Goal: Task Accomplishment & Management: Use online tool/utility

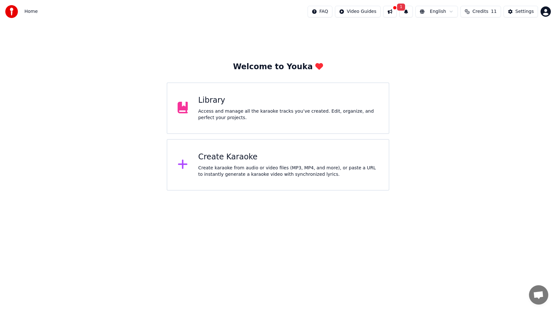
click at [218, 106] on div "Library Access and manage all the karaoke tracks you’ve created. Edit, organize…" at bounding box center [288, 108] width 180 height 26
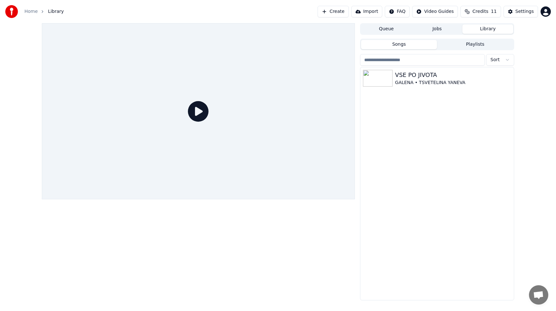
click at [201, 112] on icon at bounding box center [198, 111] width 21 height 21
click at [382, 75] on img at bounding box center [378, 78] width 30 height 17
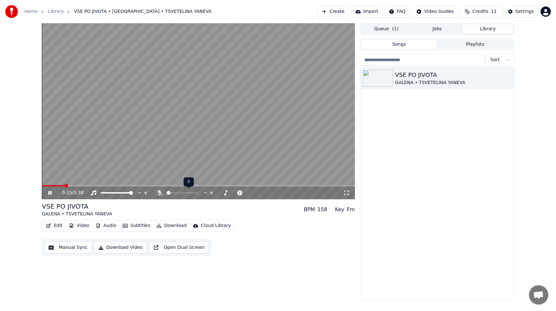
click at [167, 192] on span at bounding box center [183, 192] width 32 height 1
click at [177, 193] on span at bounding box center [178, 193] width 4 height 4
click at [347, 192] on icon at bounding box center [346, 192] width 6 height 5
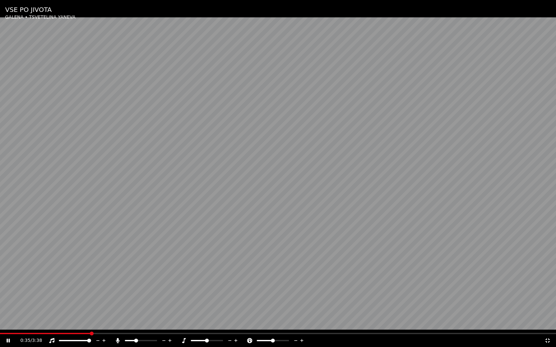
click at [546, 310] on icon at bounding box center [547, 341] width 5 height 5
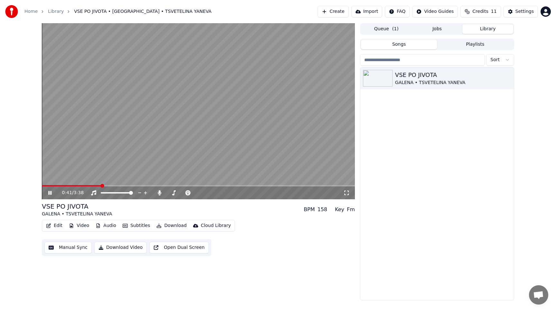
click at [346, 192] on icon at bounding box center [346, 192] width 6 height 5
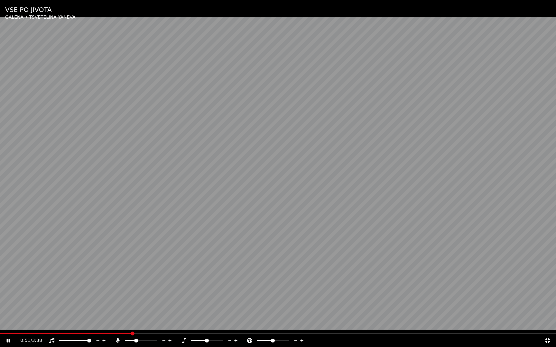
click at [202, 310] on div at bounding box center [213, 341] width 52 height 6
click at [198, 310] on span at bounding box center [200, 341] width 4 height 4
click at [201, 310] on span at bounding box center [196, 340] width 11 height 1
click at [249, 310] on icon at bounding box center [249, 340] width 5 height 5
click at [210, 310] on span at bounding box center [209, 341] width 4 height 4
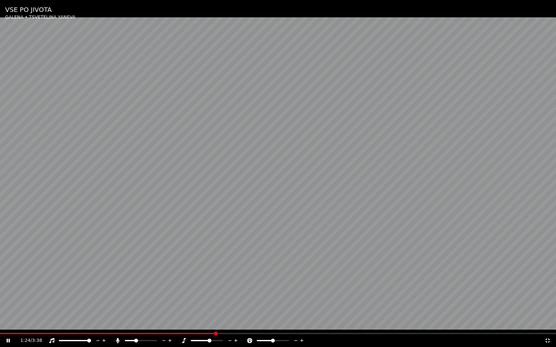
click at [183, 310] on icon at bounding box center [184, 340] width 4 height 5
click at [548, 310] on icon at bounding box center [547, 341] width 5 height 5
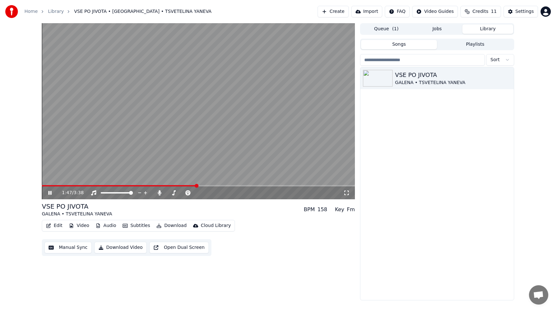
click at [51, 191] on icon at bounding box center [49, 193] width 3 height 4
click at [545, 13] on html "Home Library VSE PO JIVOTA • [GEOGRAPHIC_DATA] • TSVETELINA YANEVA Create Impor…" at bounding box center [278, 155] width 556 height 311
click at [484, 114] on html "Home Library VSE PO JIVOTA • [GEOGRAPHIC_DATA] • TSVETELINA YANEVA Create Impor…" at bounding box center [278, 155] width 556 height 311
click at [482, 13] on span "Credits" at bounding box center [480, 11] width 16 height 6
click at [340, 8] on button "Create" at bounding box center [332, 12] width 31 height 12
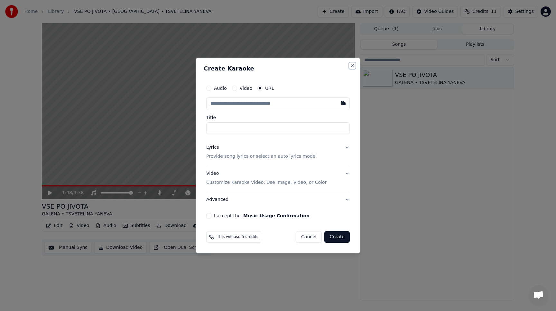
click at [352, 65] on button "Close" at bounding box center [352, 65] width 5 height 5
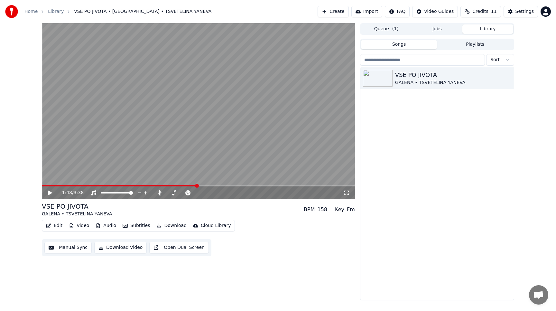
click at [438, 31] on button "Jobs" at bounding box center [437, 28] width 51 height 9
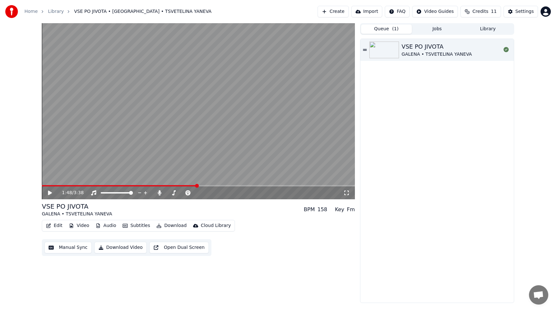
click at [381, 27] on button "Queue ( 1 )" at bounding box center [386, 28] width 51 height 9
click at [479, 11] on span "Credits" at bounding box center [480, 11] width 16 height 6
click at [476, 44] on td "11" at bounding box center [469, 43] width 29 height 12
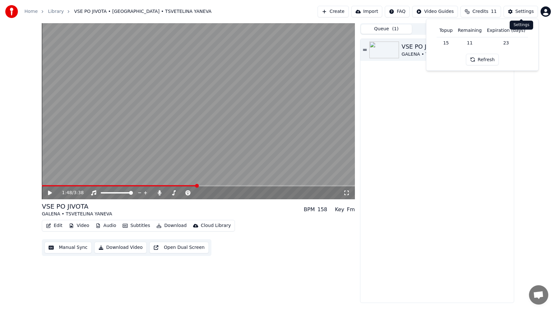
click at [514, 13] on button "Settings" at bounding box center [520, 12] width 34 height 12
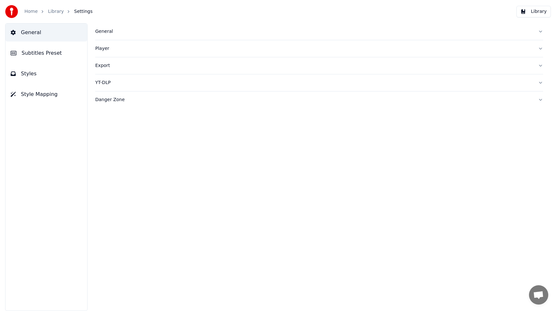
click at [539, 32] on button "General" at bounding box center [319, 31] width 448 height 17
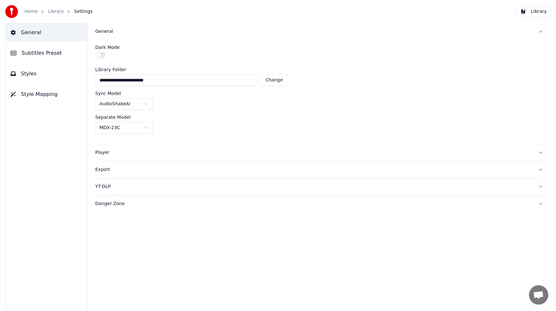
click at [541, 170] on button "Export" at bounding box center [319, 169] width 448 height 17
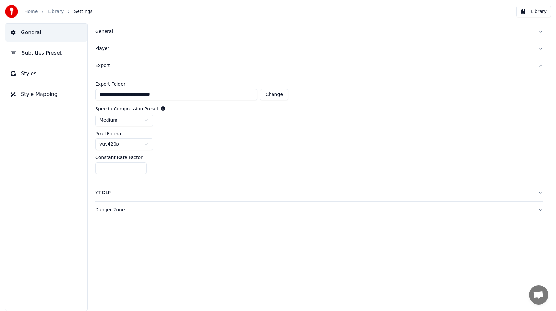
click at [539, 195] on button "YT-DLP" at bounding box center [319, 192] width 448 height 17
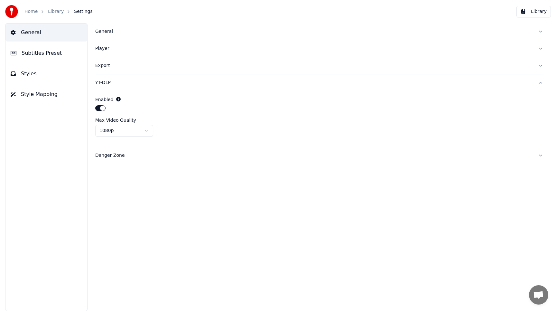
click at [540, 154] on button "Danger Zone" at bounding box center [319, 155] width 448 height 17
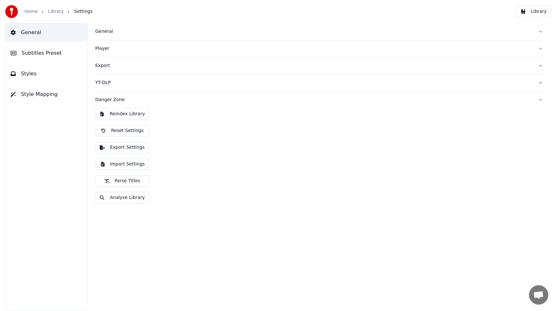
click at [459, 161] on div "Reindex Library Reset Settings Export Settings Import Settings Parse Titles Ana…" at bounding box center [319, 158] width 448 height 100
click at [57, 56] on span "Subtitles Preset" at bounding box center [42, 53] width 40 height 8
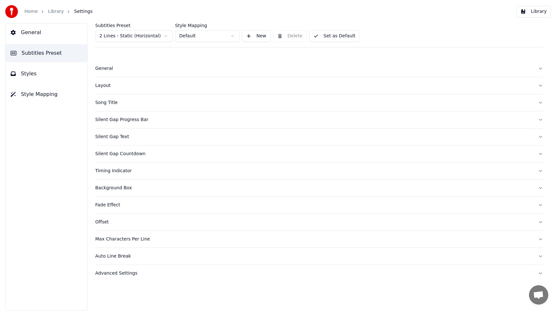
click at [34, 74] on span "Styles" at bounding box center [29, 74] width 16 height 8
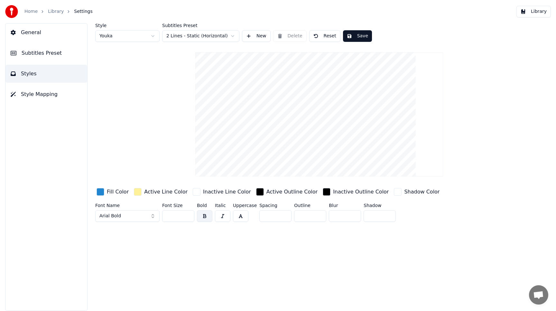
click at [29, 95] on span "Style Mapping" at bounding box center [39, 94] width 37 height 8
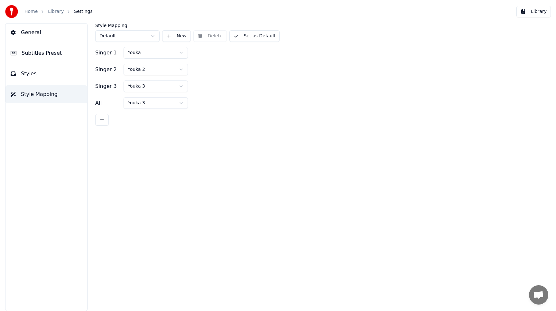
click at [40, 32] on button "General" at bounding box center [46, 32] width 82 height 18
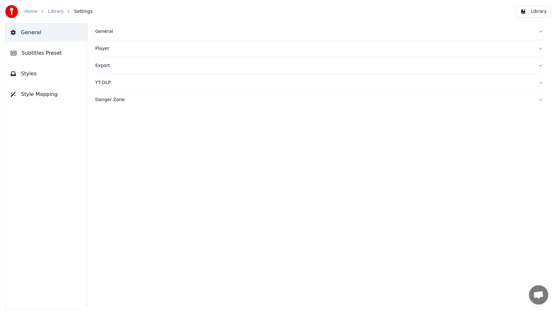
click at [11, 10] on img at bounding box center [11, 11] width 13 height 13
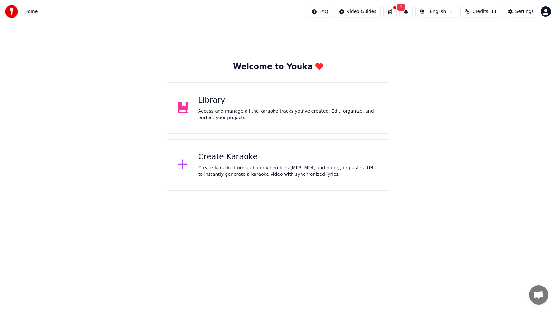
click at [238, 169] on div "Create karaoke from audio or video files (MP3, MP4, and more), or paste a URL t…" at bounding box center [288, 171] width 180 height 13
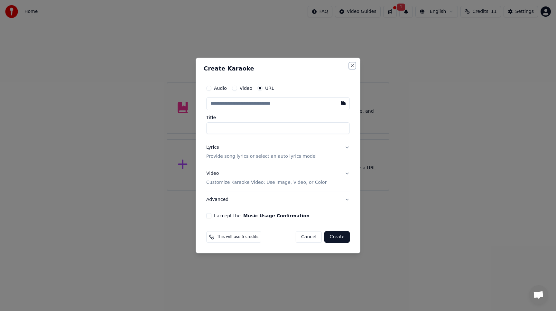
click at [352, 64] on button "Close" at bounding box center [352, 65] width 5 height 5
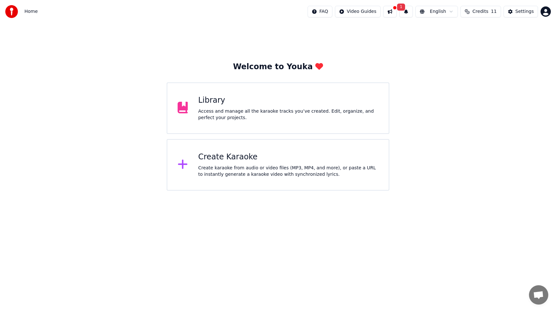
click at [280, 103] on div "Library" at bounding box center [288, 100] width 180 height 10
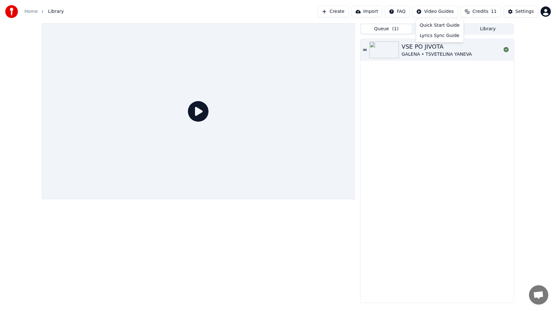
click at [444, 14] on html "Home Library Create Import FAQ Video Guides Credits 11 Settings Queue ( 1 ) Job…" at bounding box center [278, 155] width 556 height 311
click at [399, 12] on html "Home Library Create Import FAQ Video Guides Credits 11 Settings Queue ( 1 ) Job…" at bounding box center [278, 155] width 556 height 311
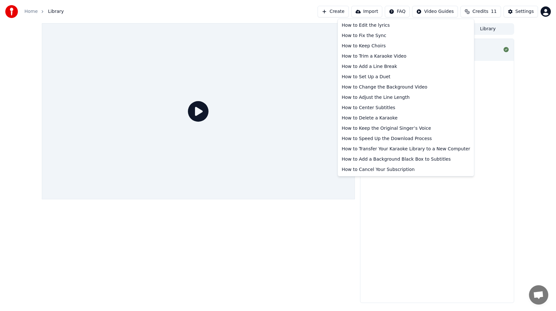
click at [399, 12] on html "Home Library Create Import FAQ Video Guides Credits 11 Settings Queue ( 1 ) Job…" at bounding box center [278, 155] width 556 height 311
click at [378, 12] on html "Home Library Create Import FAQ Video Guides Credits 11 Settings Queue ( 1 ) Job…" at bounding box center [278, 155] width 556 height 311
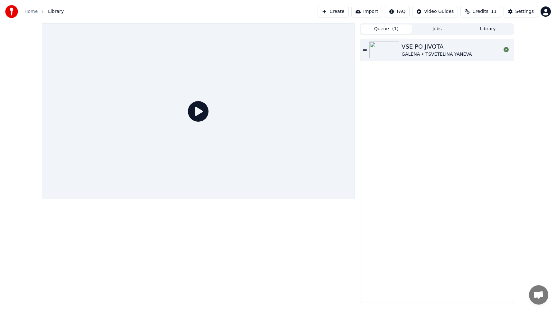
click at [378, 12] on button "Import" at bounding box center [366, 12] width 31 height 12
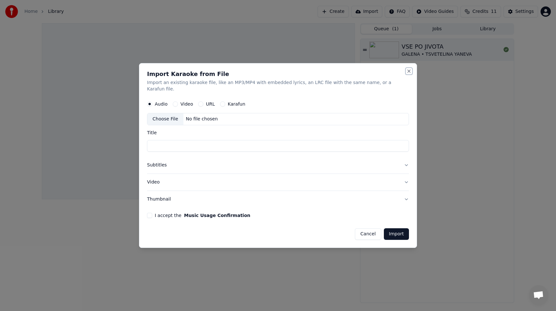
click at [406, 74] on button "Close" at bounding box center [408, 71] width 5 height 5
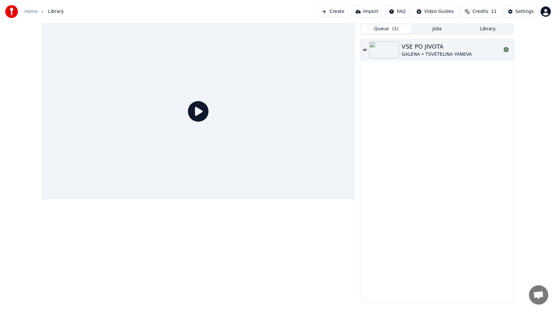
click at [339, 11] on button "Create" at bounding box center [332, 12] width 31 height 12
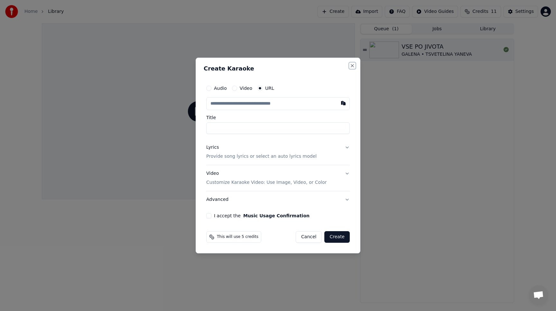
click at [353, 67] on button "Close" at bounding box center [352, 65] width 5 height 5
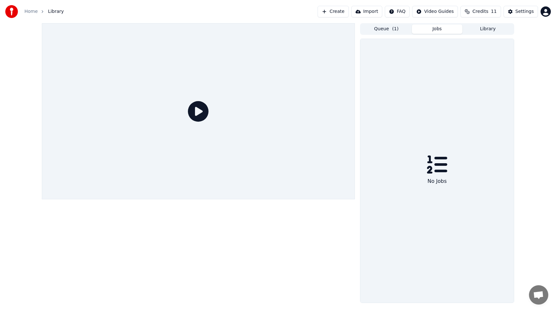
click at [434, 30] on button "Jobs" at bounding box center [437, 28] width 51 height 9
click at [390, 30] on button "Queue ( 1 )" at bounding box center [386, 28] width 51 height 9
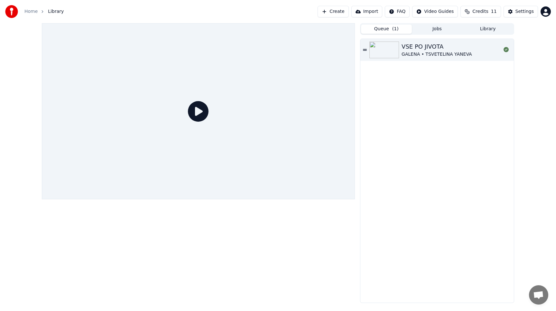
click at [341, 14] on button "Create" at bounding box center [332, 12] width 31 height 12
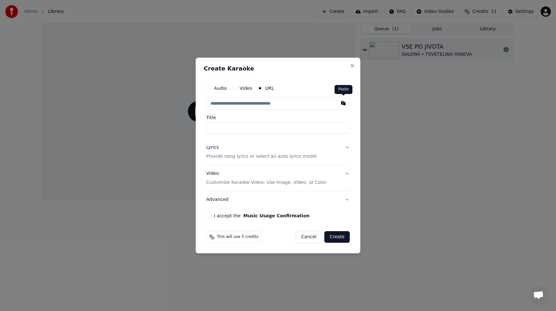
click at [345, 106] on button "button" at bounding box center [343, 103] width 13 height 12
type input "**********"
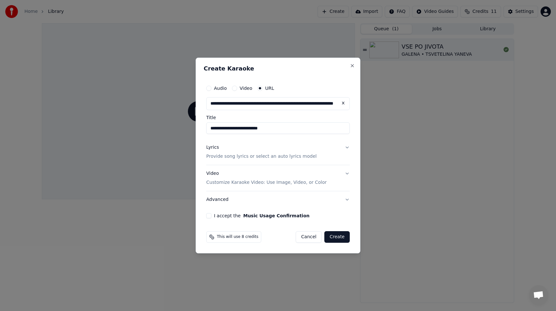
click at [287, 131] on input "**********" at bounding box center [277, 128] width 143 height 12
click at [235, 89] on button "Video" at bounding box center [234, 88] width 5 height 5
click at [259, 88] on button "URL" at bounding box center [259, 88] width 5 height 5
click at [236, 89] on button "Video" at bounding box center [234, 88] width 5 height 5
click at [263, 88] on div "URL" at bounding box center [265, 88] width 17 height 5
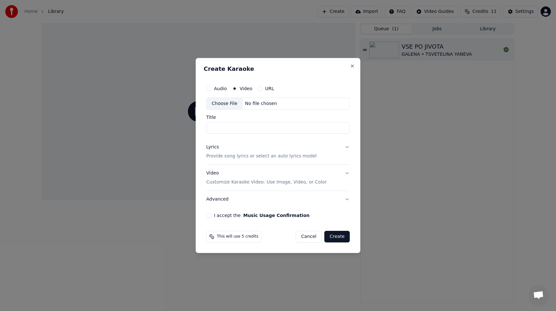
click at [260, 88] on button "URL" at bounding box center [259, 88] width 5 height 5
click at [344, 103] on button "button" at bounding box center [343, 103] width 13 height 12
type input "**********"
click at [335, 236] on button "Create" at bounding box center [336, 237] width 25 height 12
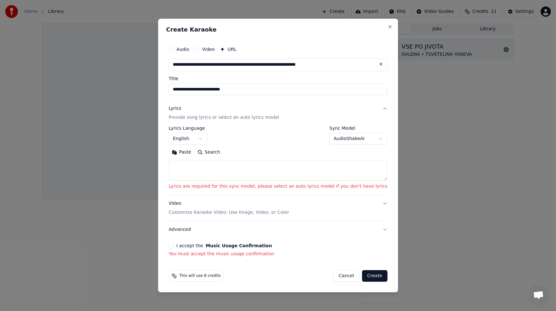
click at [210, 140] on body "**********" at bounding box center [278, 155] width 556 height 311
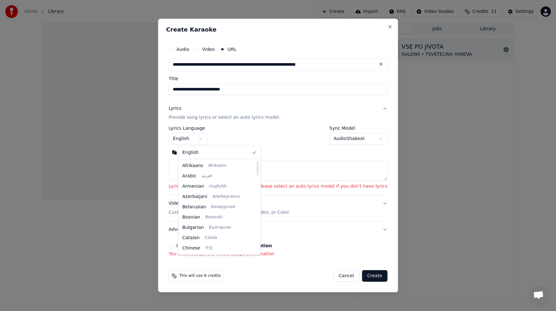
select select "**"
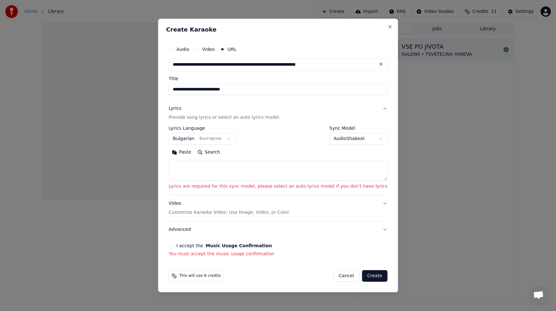
click at [219, 151] on button "Search" at bounding box center [208, 152] width 29 height 10
drag, startPoint x: 256, startPoint y: 89, endPoint x: 179, endPoint y: 86, distance: 76.6
click at [179, 86] on input "**********" at bounding box center [278, 89] width 219 height 12
click at [246, 176] on textarea at bounding box center [278, 170] width 219 height 21
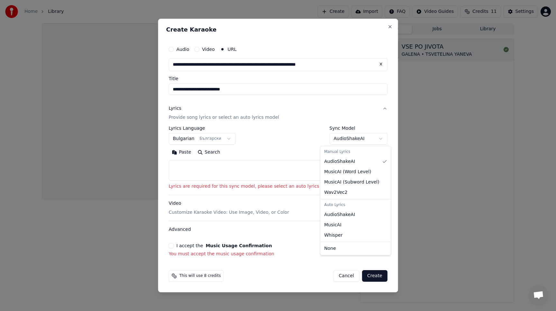
click at [370, 138] on body "**********" at bounding box center [278, 155] width 556 height 311
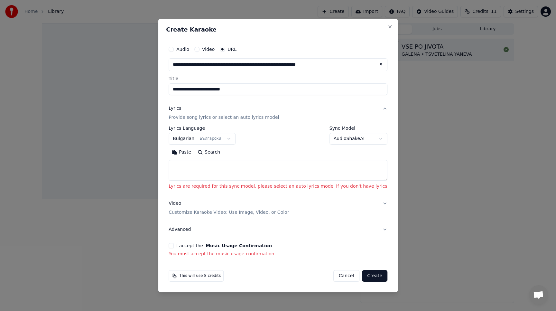
click at [370, 138] on body "**********" at bounding box center [278, 155] width 556 height 311
